Goal: Transaction & Acquisition: Purchase product/service

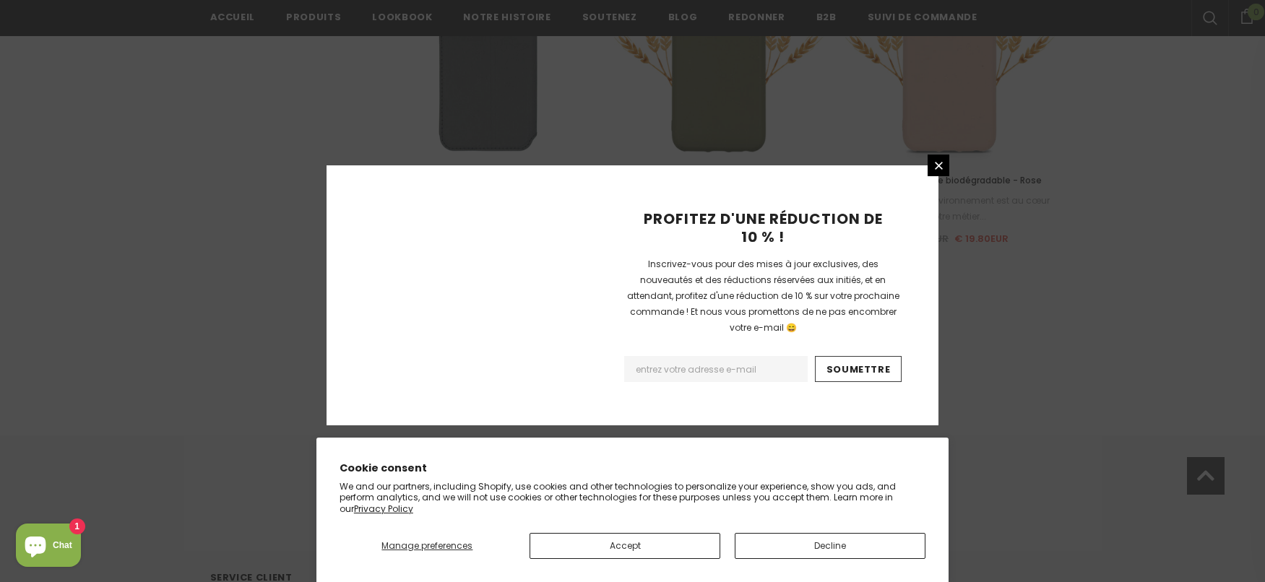
scroll to position [1702, 0]
